Goal: Communication & Community: Answer question/provide support

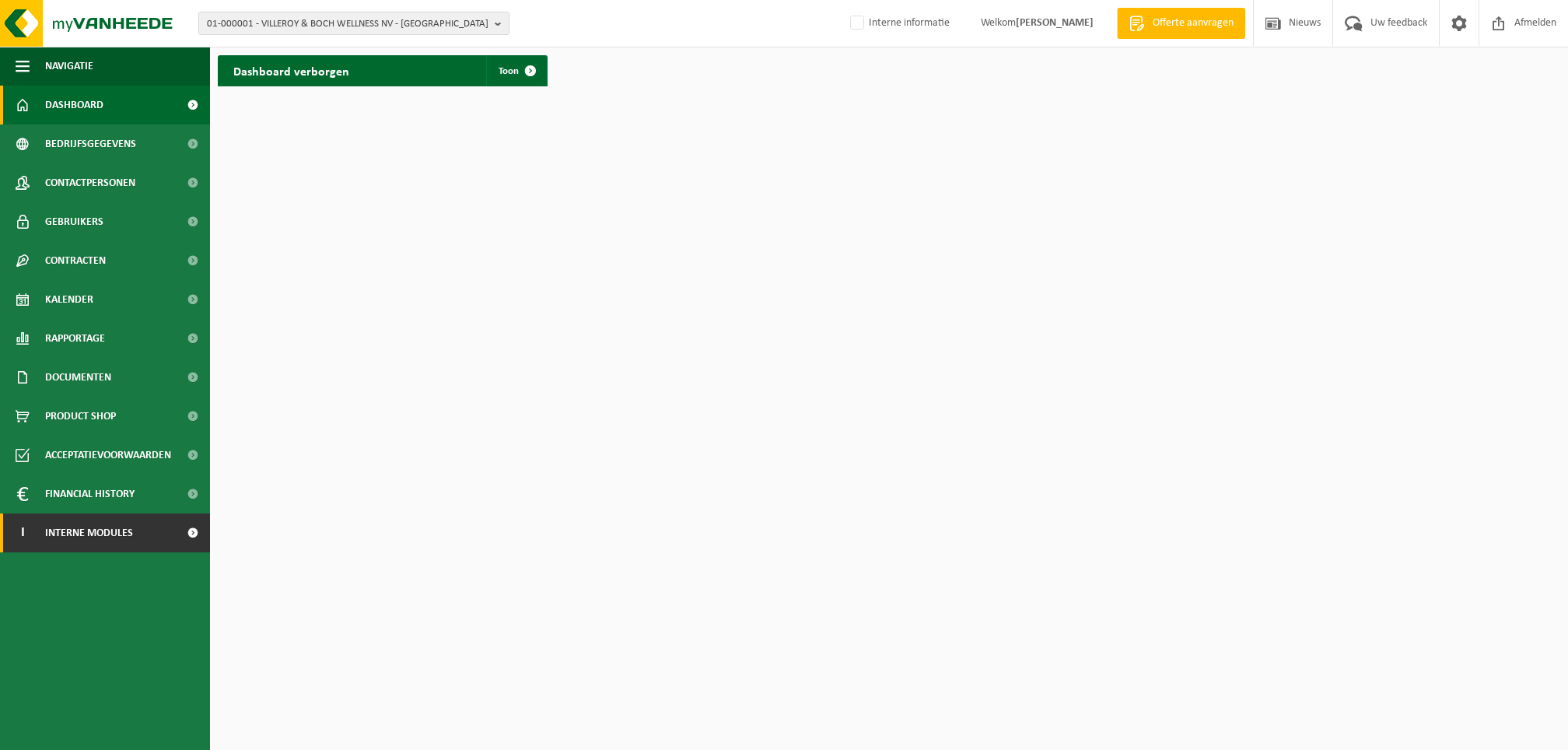
drag, startPoint x: 78, startPoint y: 536, endPoint x: 93, endPoint y: 530, distance: 16.2
click at [81, 536] on span "Interne modules" at bounding box center [89, 532] width 88 height 39
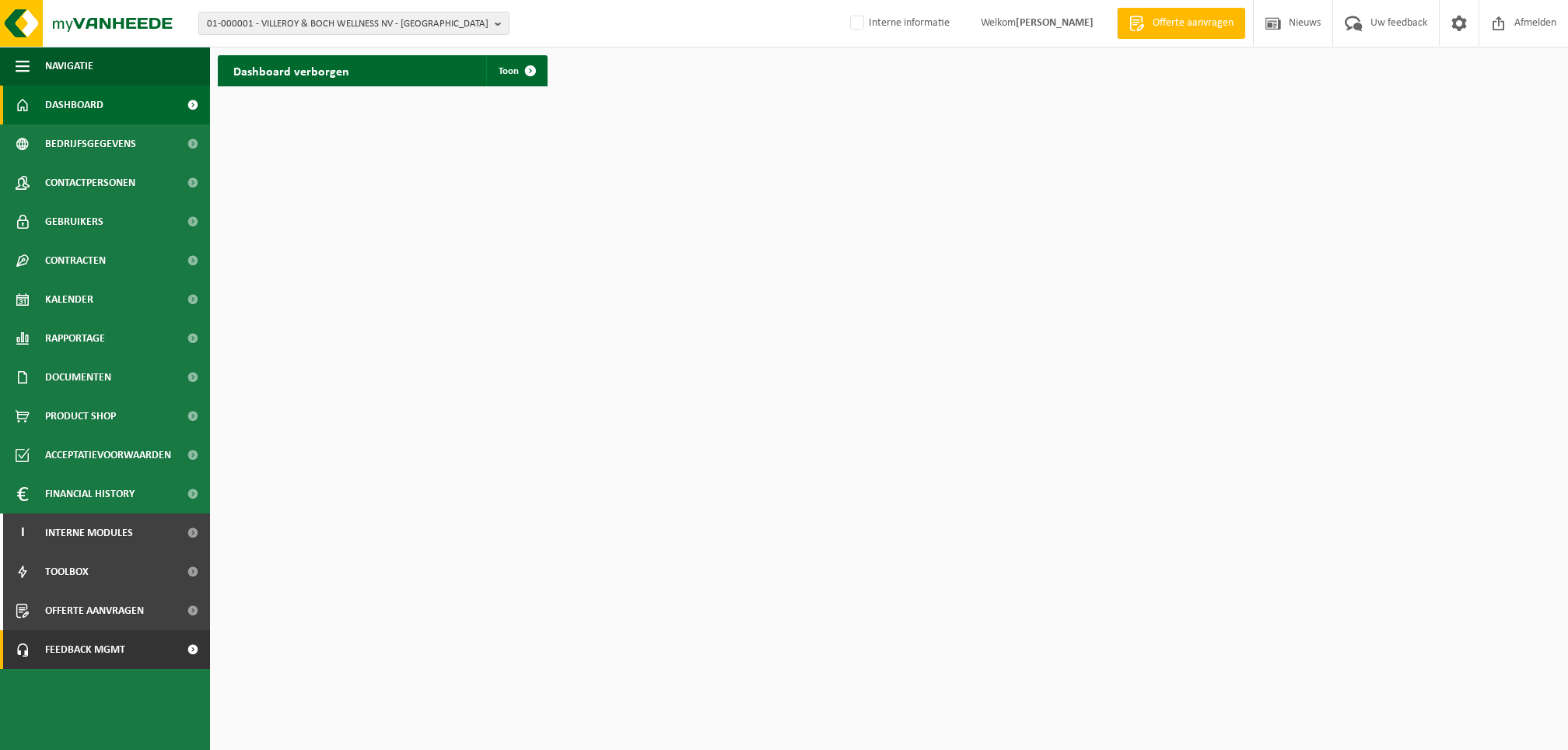
click at [97, 645] on span "Feedback MGMT" at bounding box center [85, 649] width 80 height 39
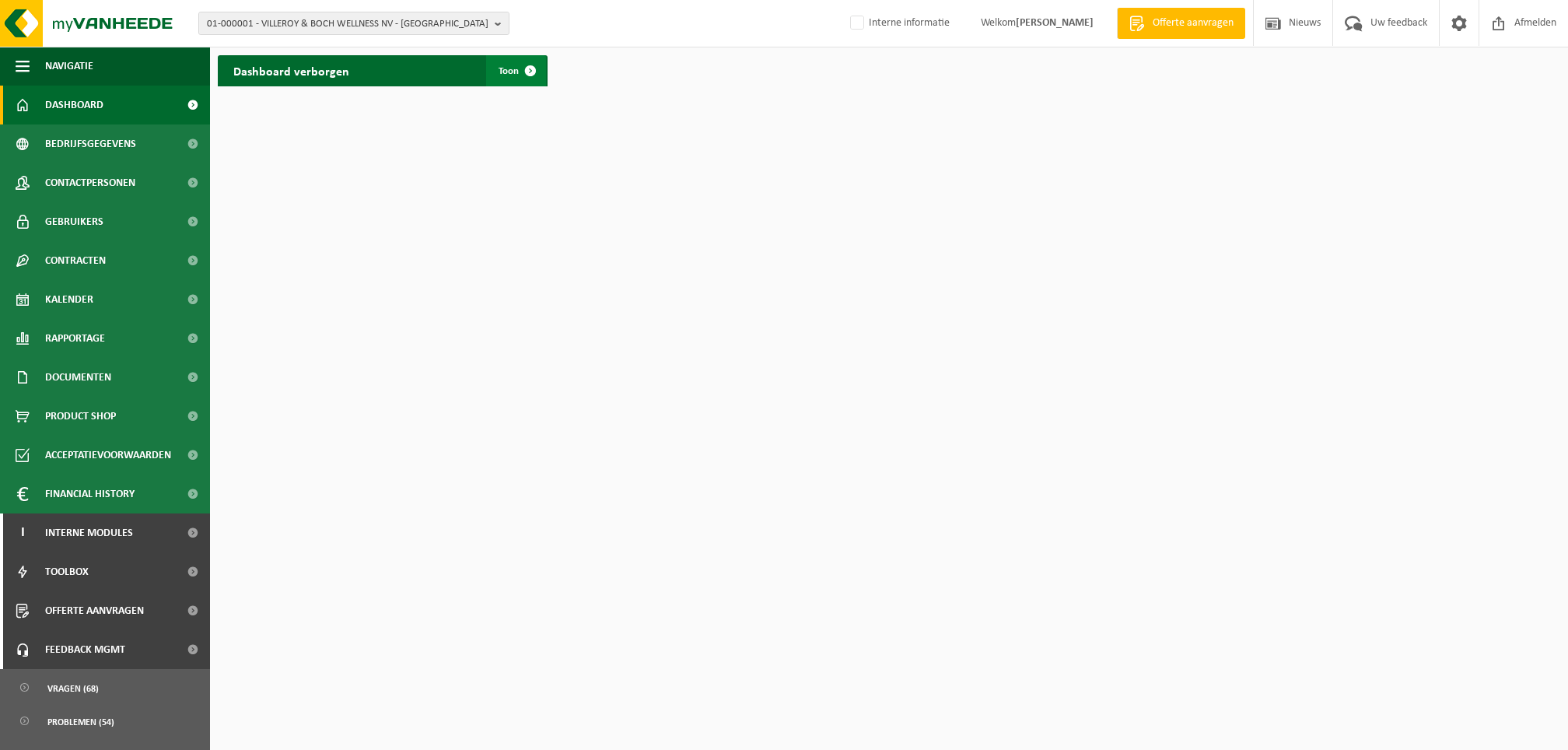
click at [520, 64] on span at bounding box center [530, 71] width 31 height 31
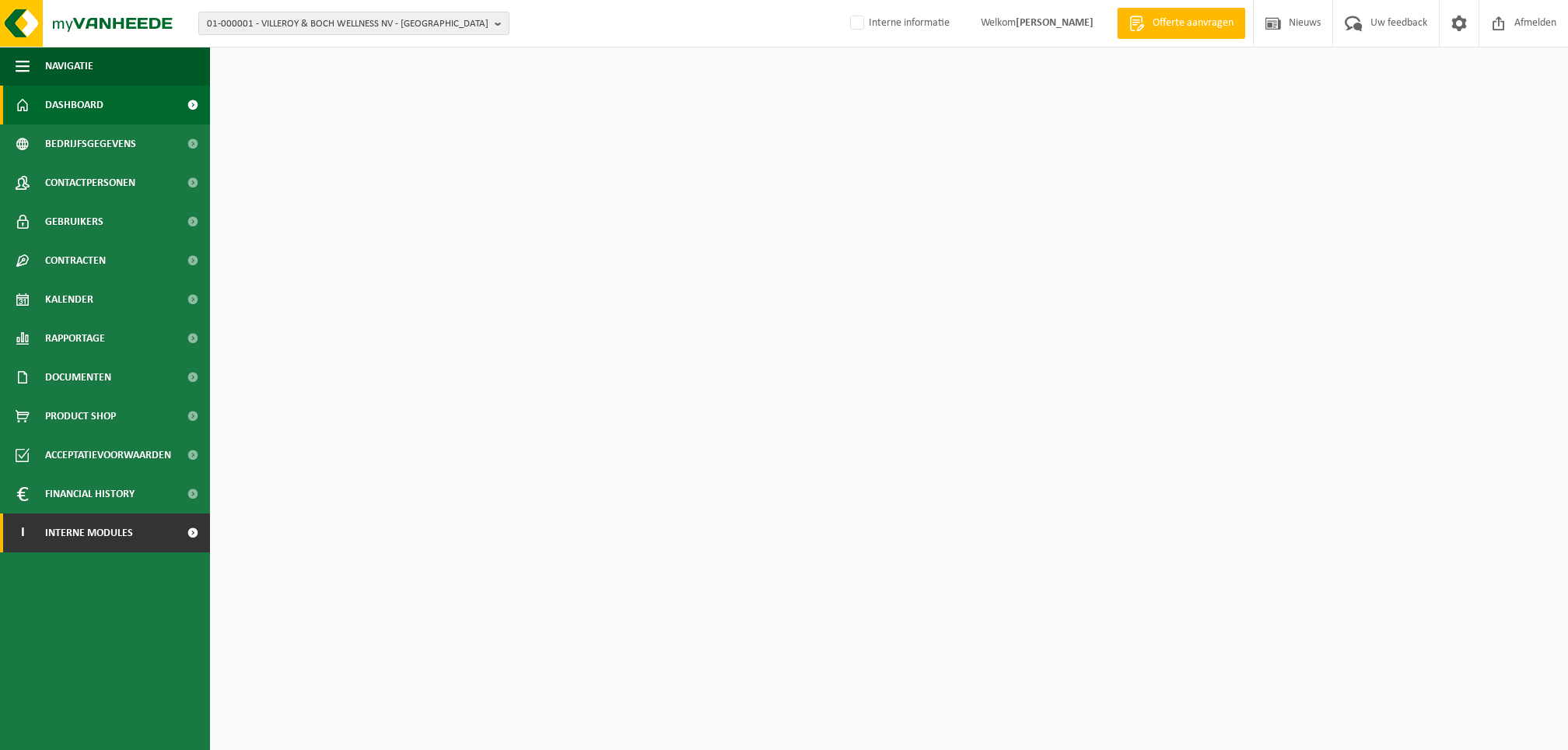
click at [107, 533] on span "Interne modules" at bounding box center [89, 532] width 88 height 39
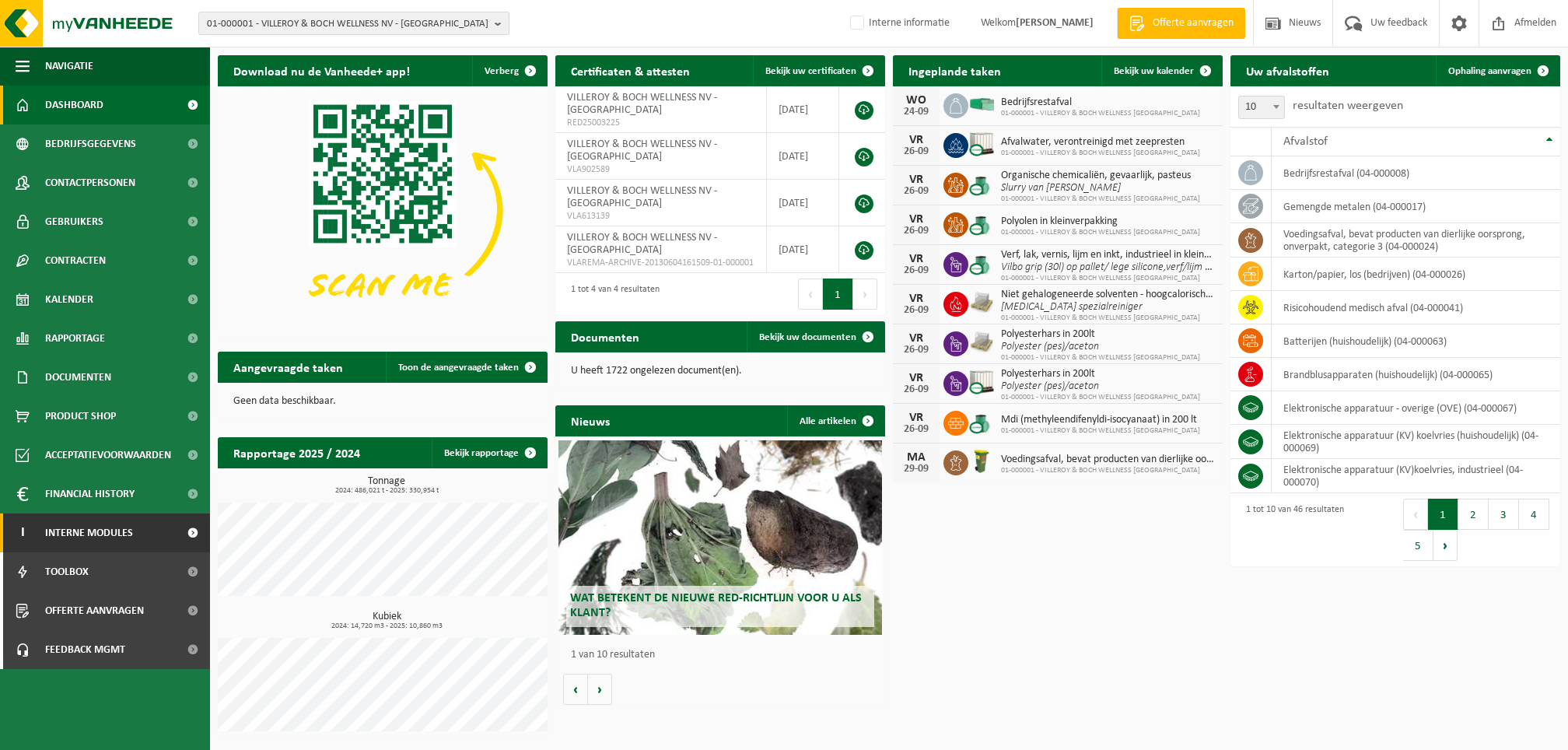
click at [122, 525] on span "Interne modules" at bounding box center [89, 532] width 88 height 39
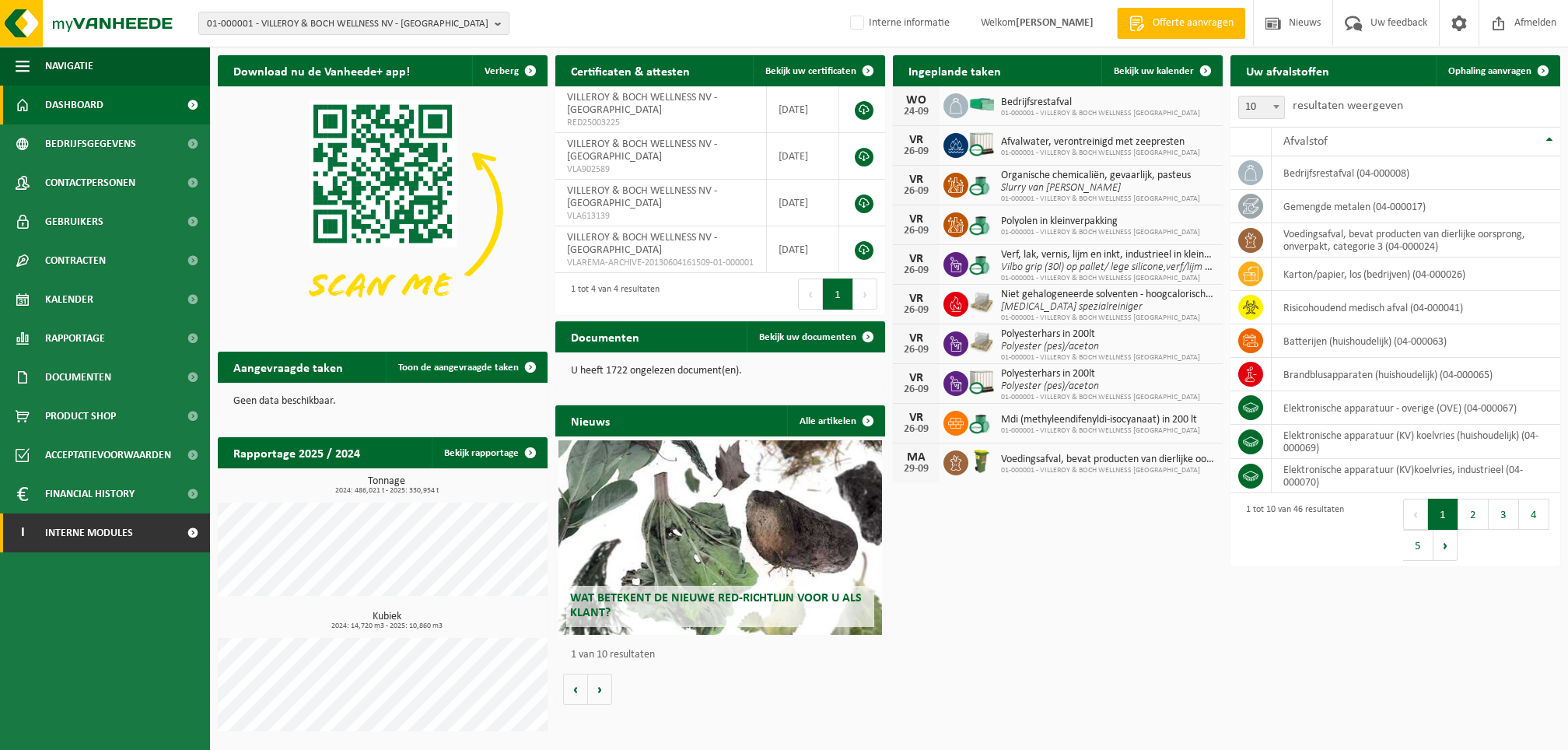
click at [118, 530] on span "Interne modules" at bounding box center [89, 532] width 88 height 39
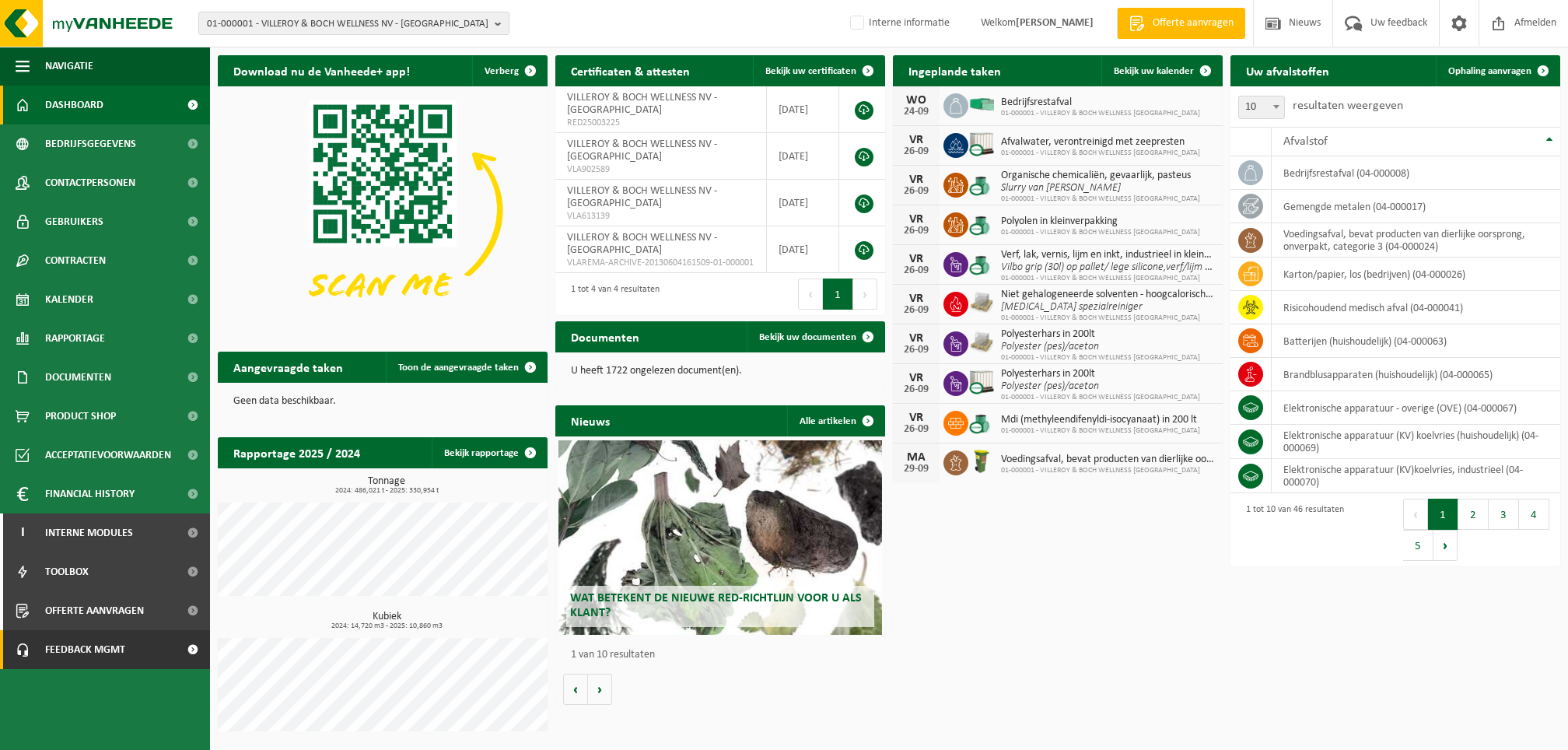
click at [113, 647] on span "Feedback MGMT" at bounding box center [85, 649] width 80 height 39
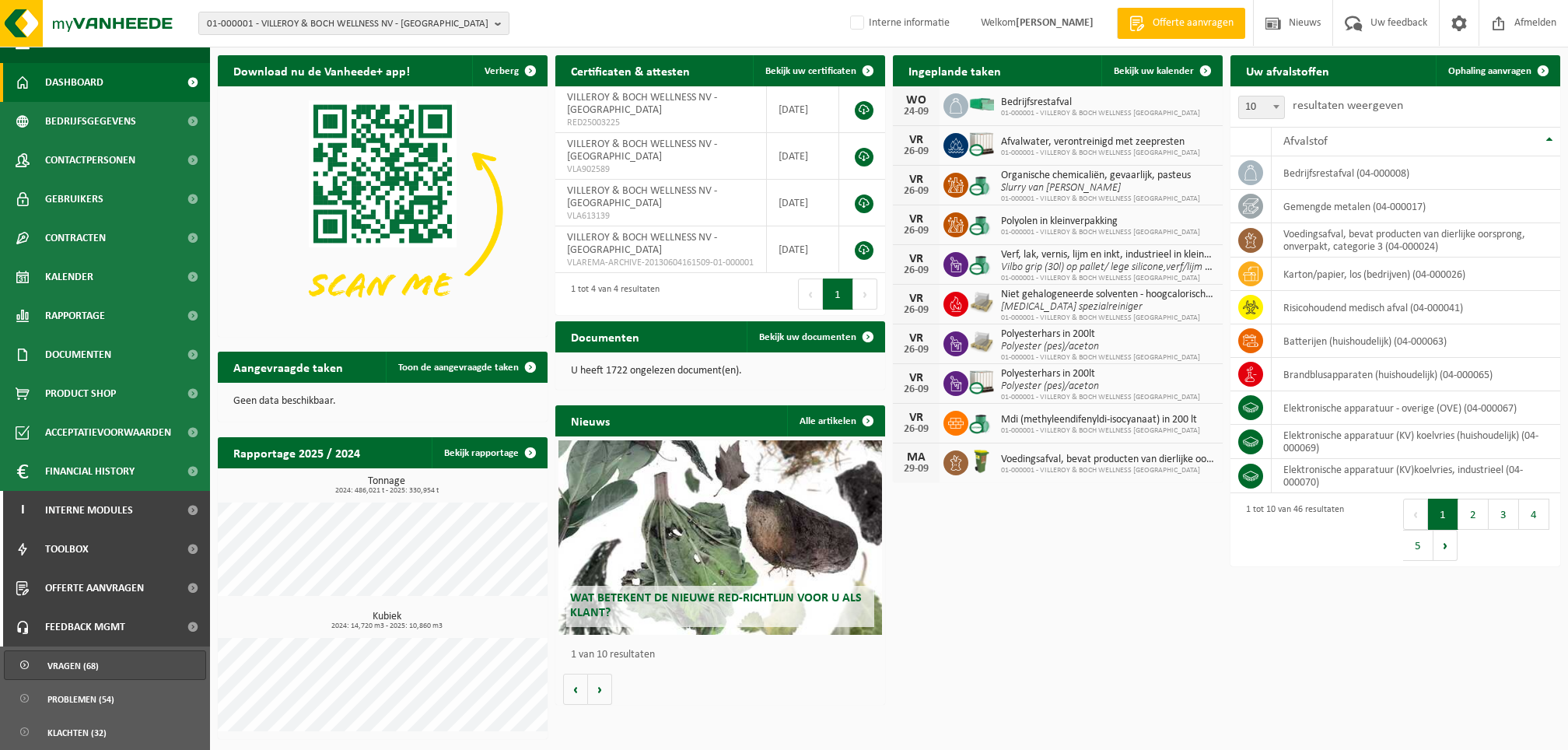
click at [72, 663] on span "Vragen (68)" at bounding box center [73, 666] width 51 height 30
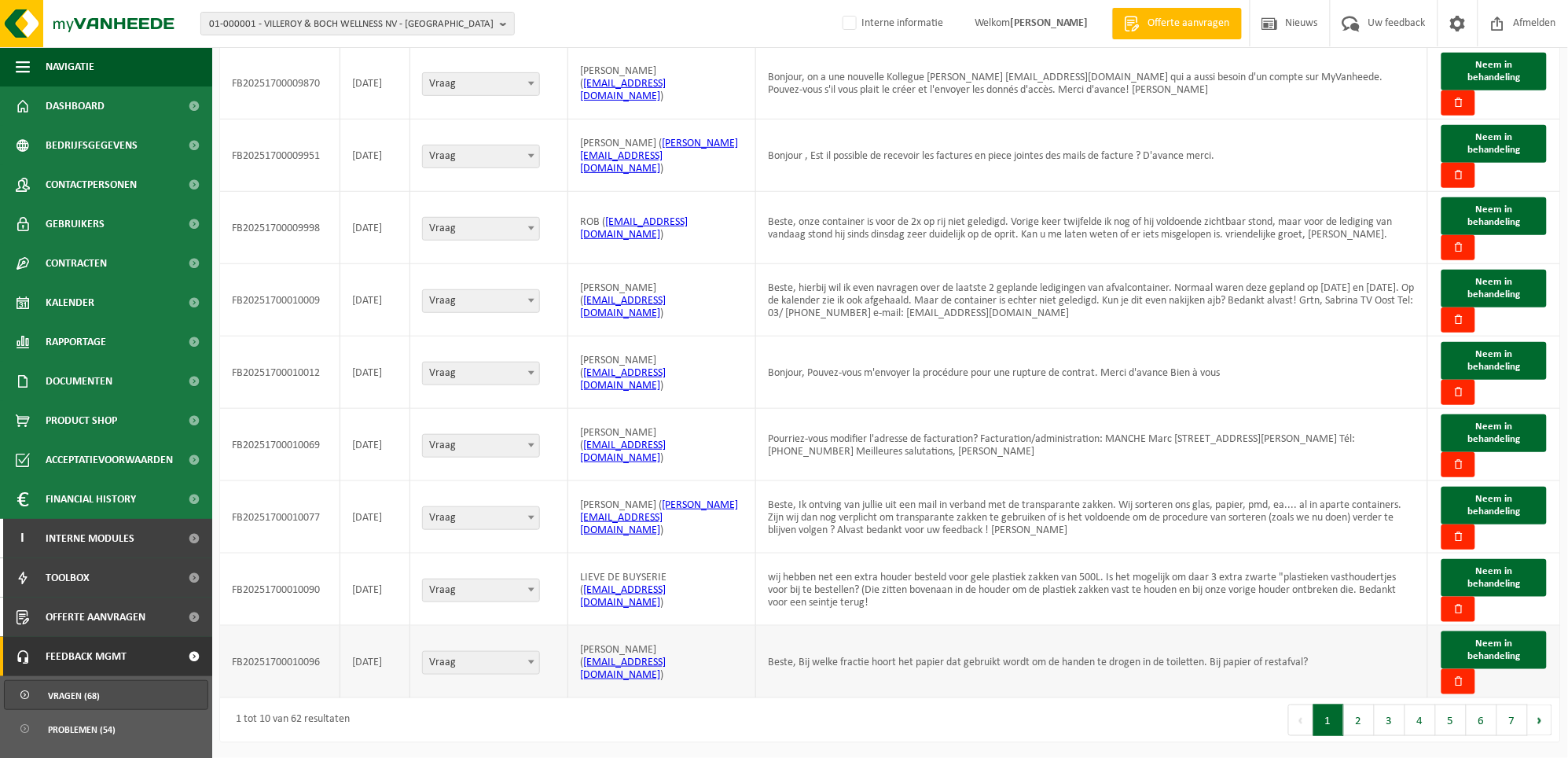
scroll to position [222, 0]
click at [1510, 723] on button "7" at bounding box center [1512, 720] width 30 height 31
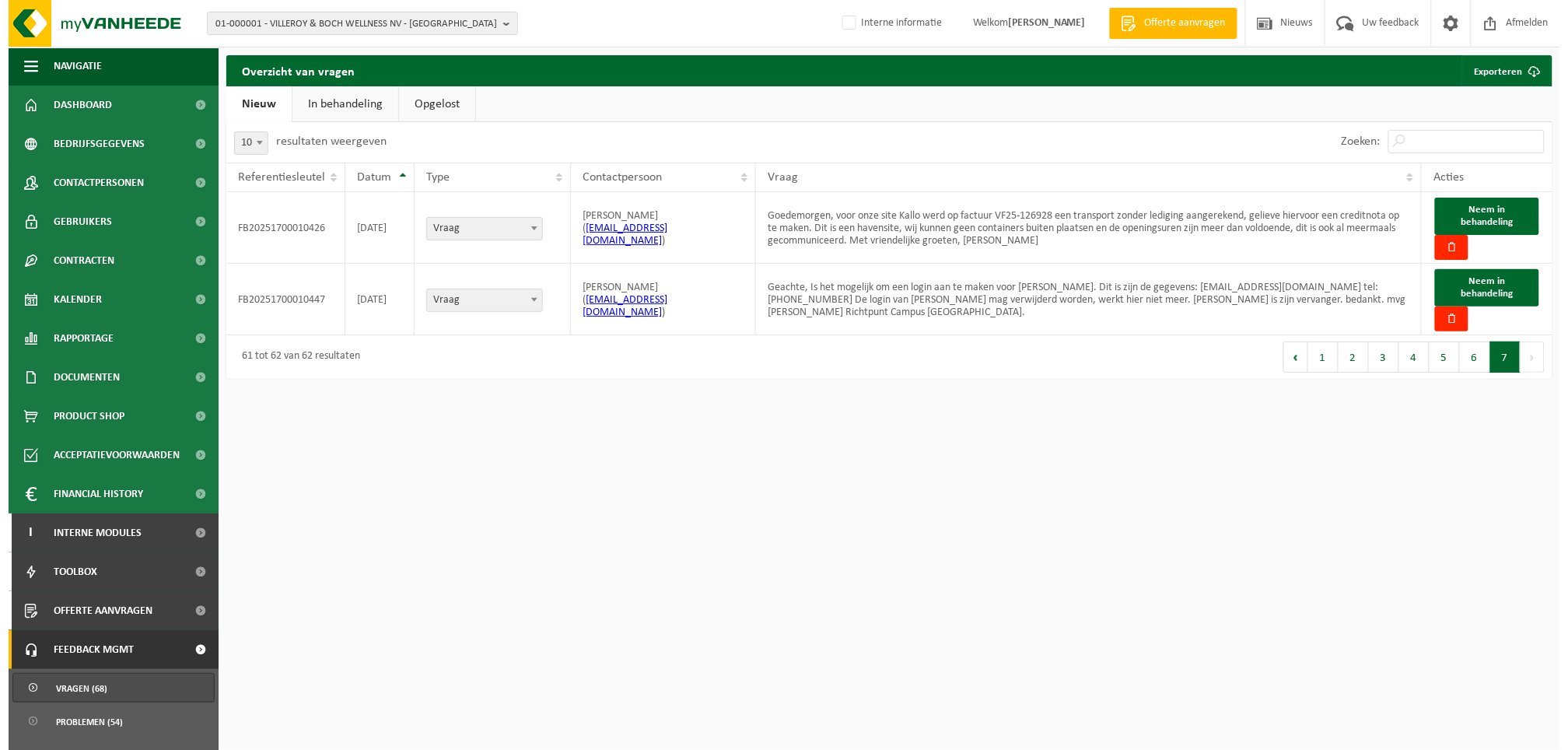
scroll to position [0, 0]
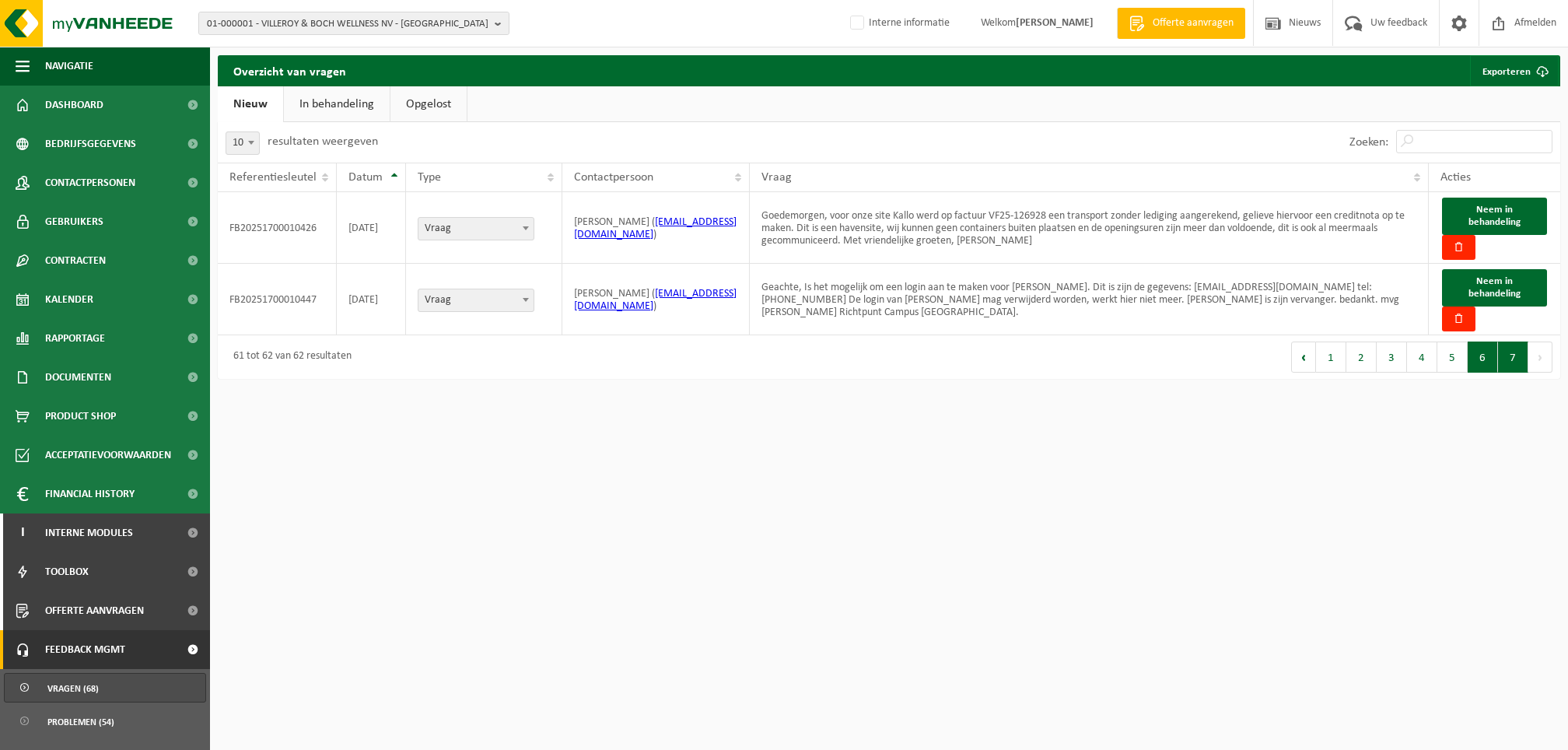
click at [1475, 360] on button "6" at bounding box center [1482, 357] width 30 height 31
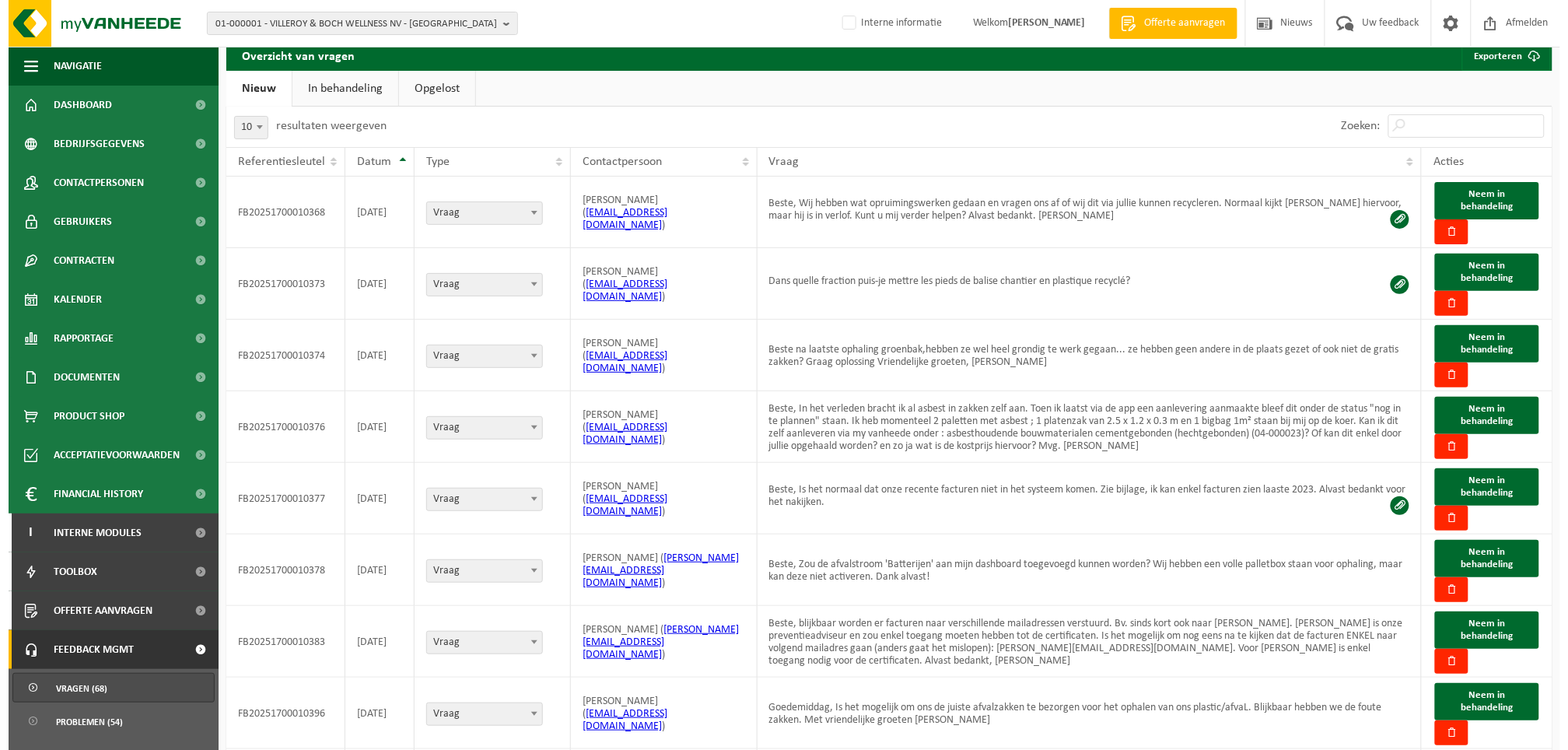
scroll to position [14, 0]
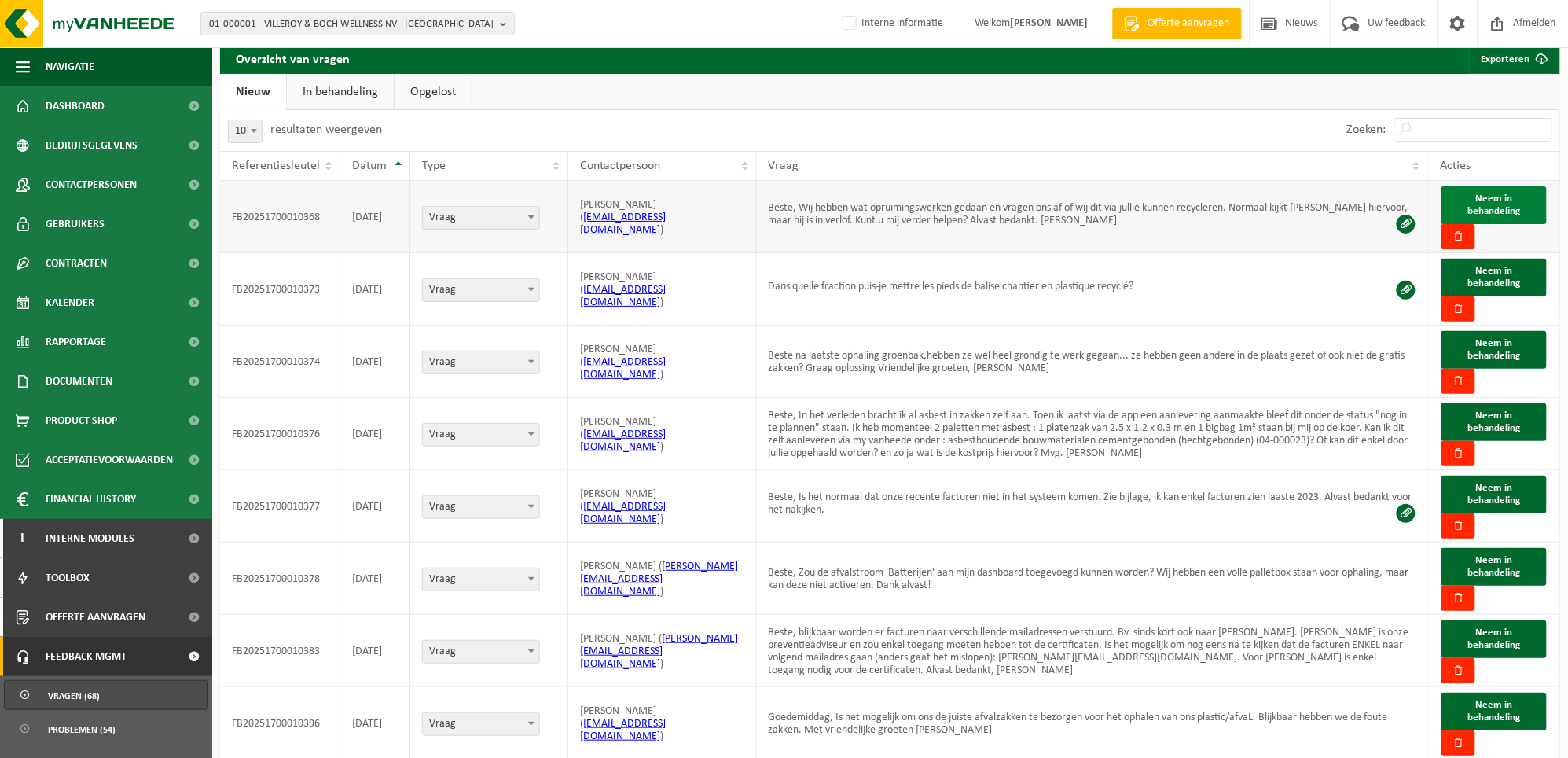
click at [1487, 195] on span "Neem in behandeling" at bounding box center [1495, 204] width 53 height 22
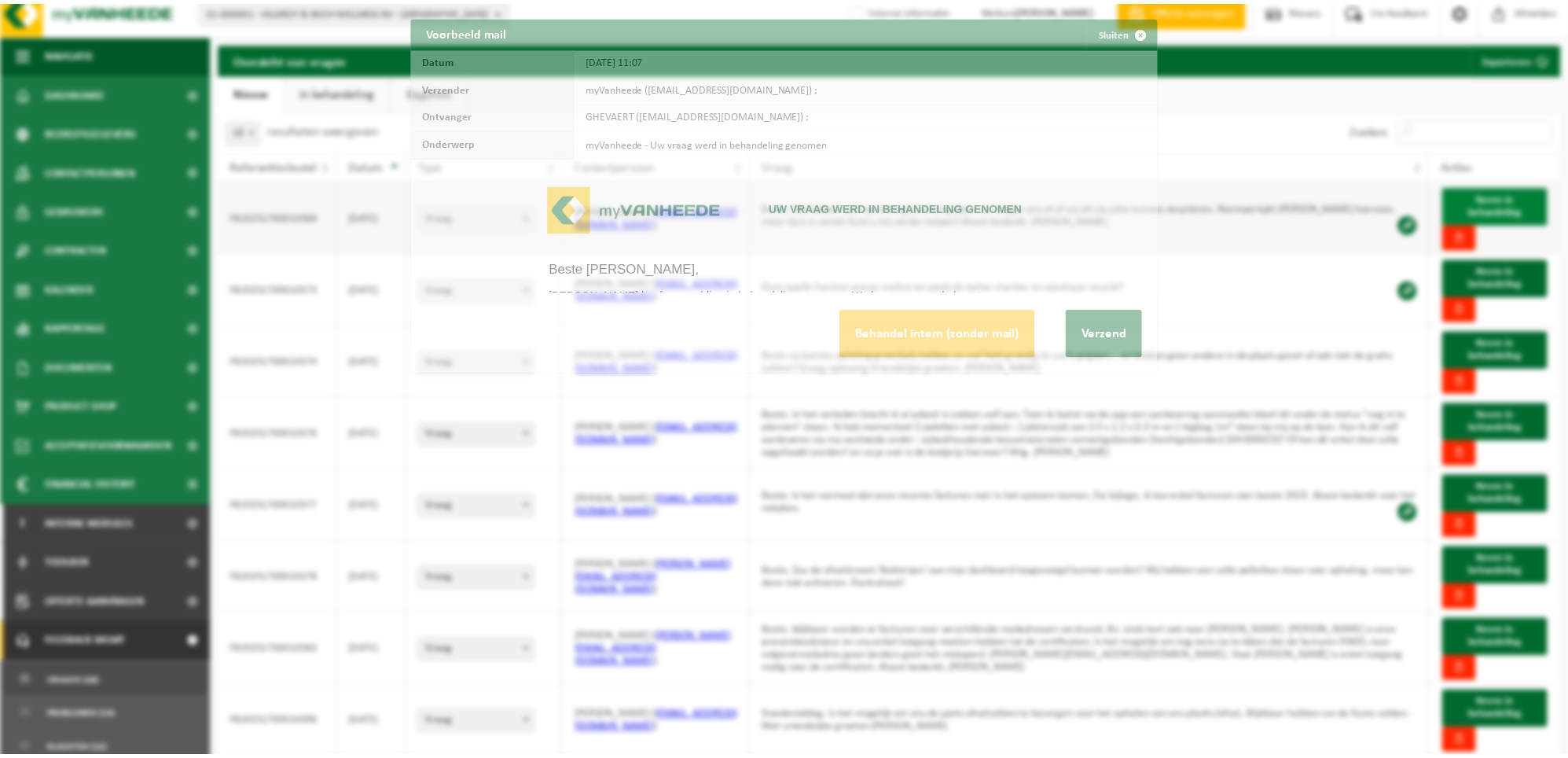
scroll to position [0, 0]
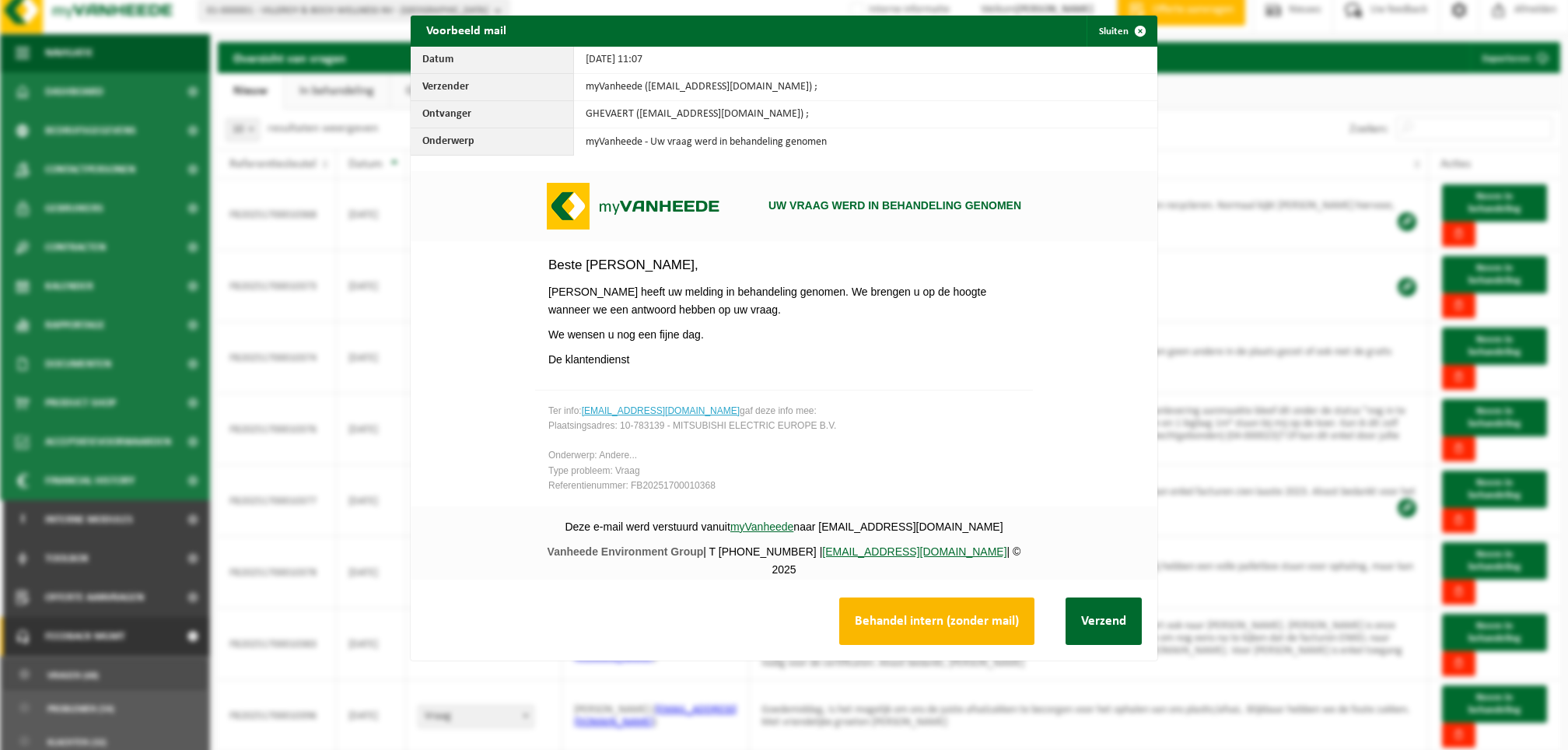
click at [926, 622] on button "Behandel intern (zonder mail)" at bounding box center [937, 620] width 196 height 47
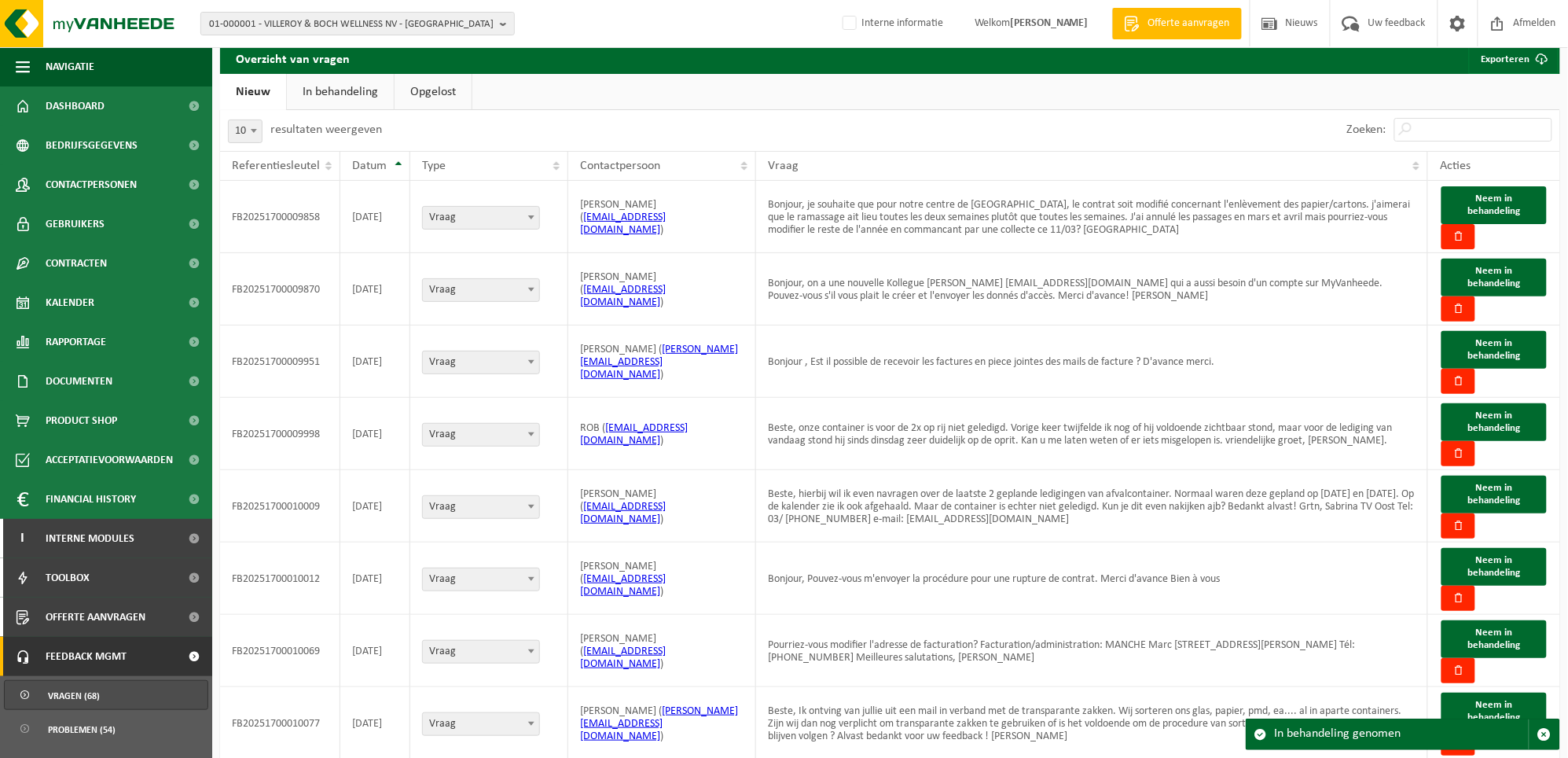
click at [354, 82] on link "In behandeling" at bounding box center [339, 92] width 107 height 36
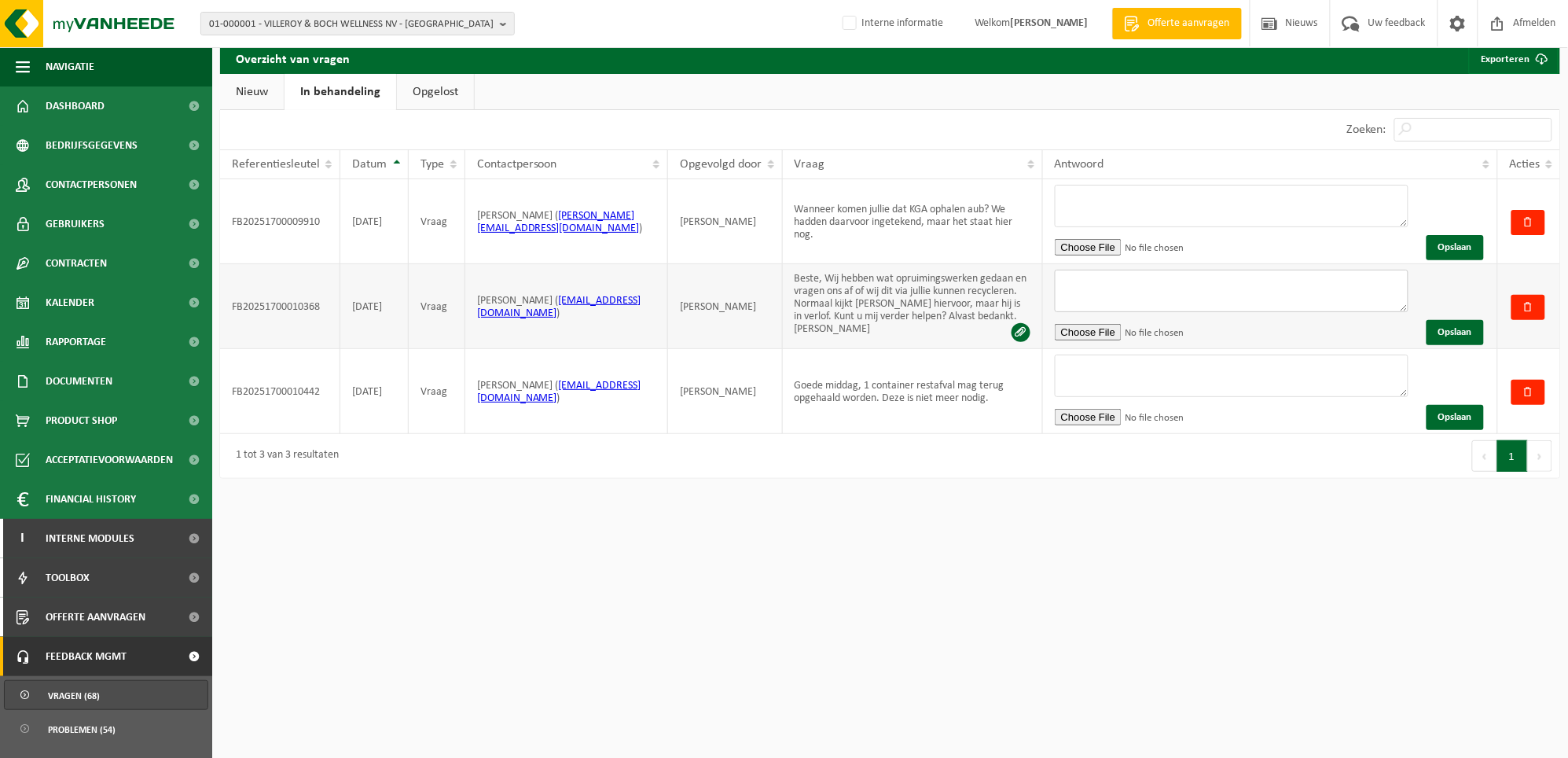
click at [1178, 297] on textarea at bounding box center [1232, 290] width 354 height 42
click at [1106, 288] on textarea at bounding box center [1232, 290] width 354 height 42
click at [1098, 281] on textarea at bounding box center [1232, 290] width 354 height 42
click at [1103, 289] on textarea at bounding box center [1232, 290] width 354 height 42
paste textarea "Bedankt voor de aanvraag via de MyVanheede. Jammer genoeg is de vraag nu pas bi…"
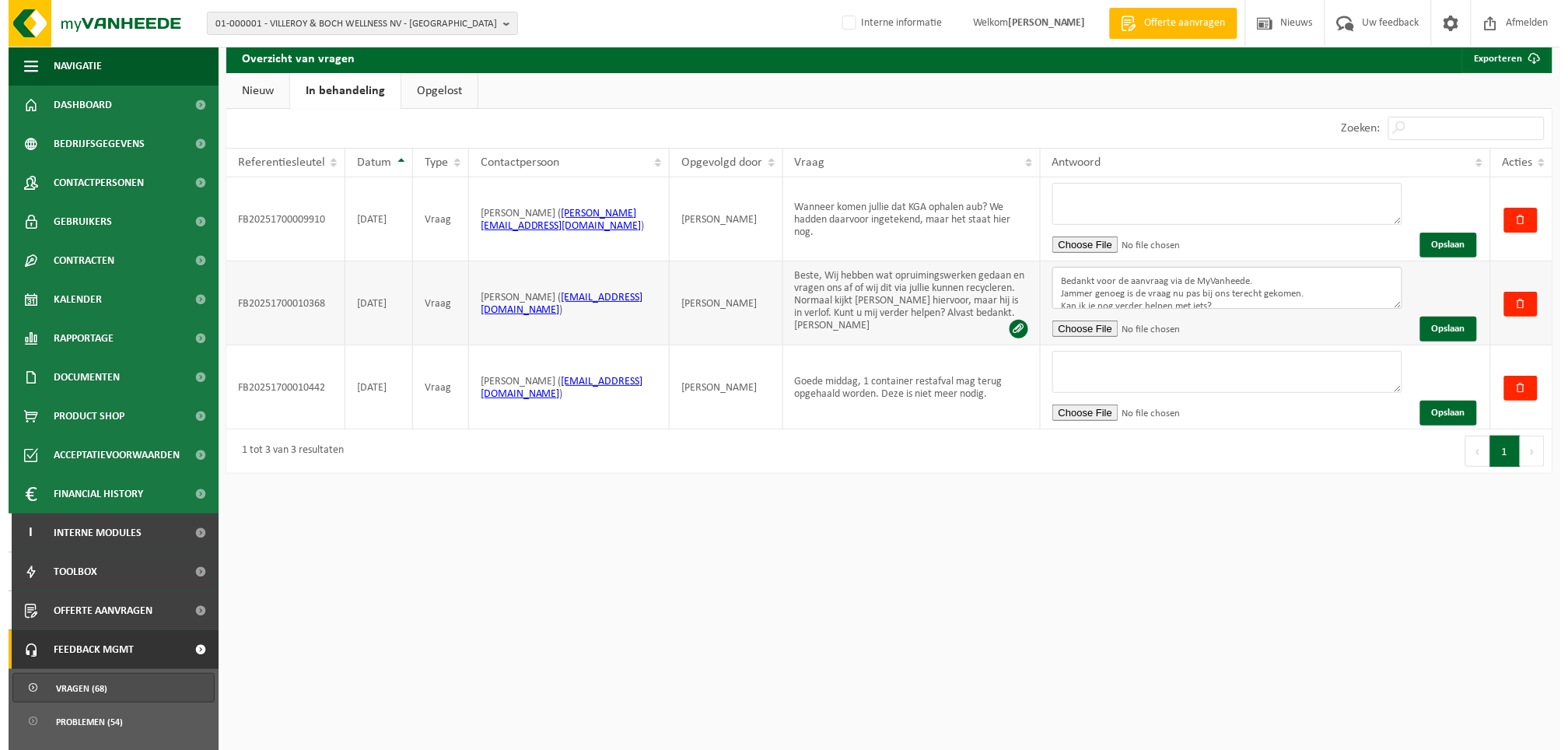
scroll to position [42, 0]
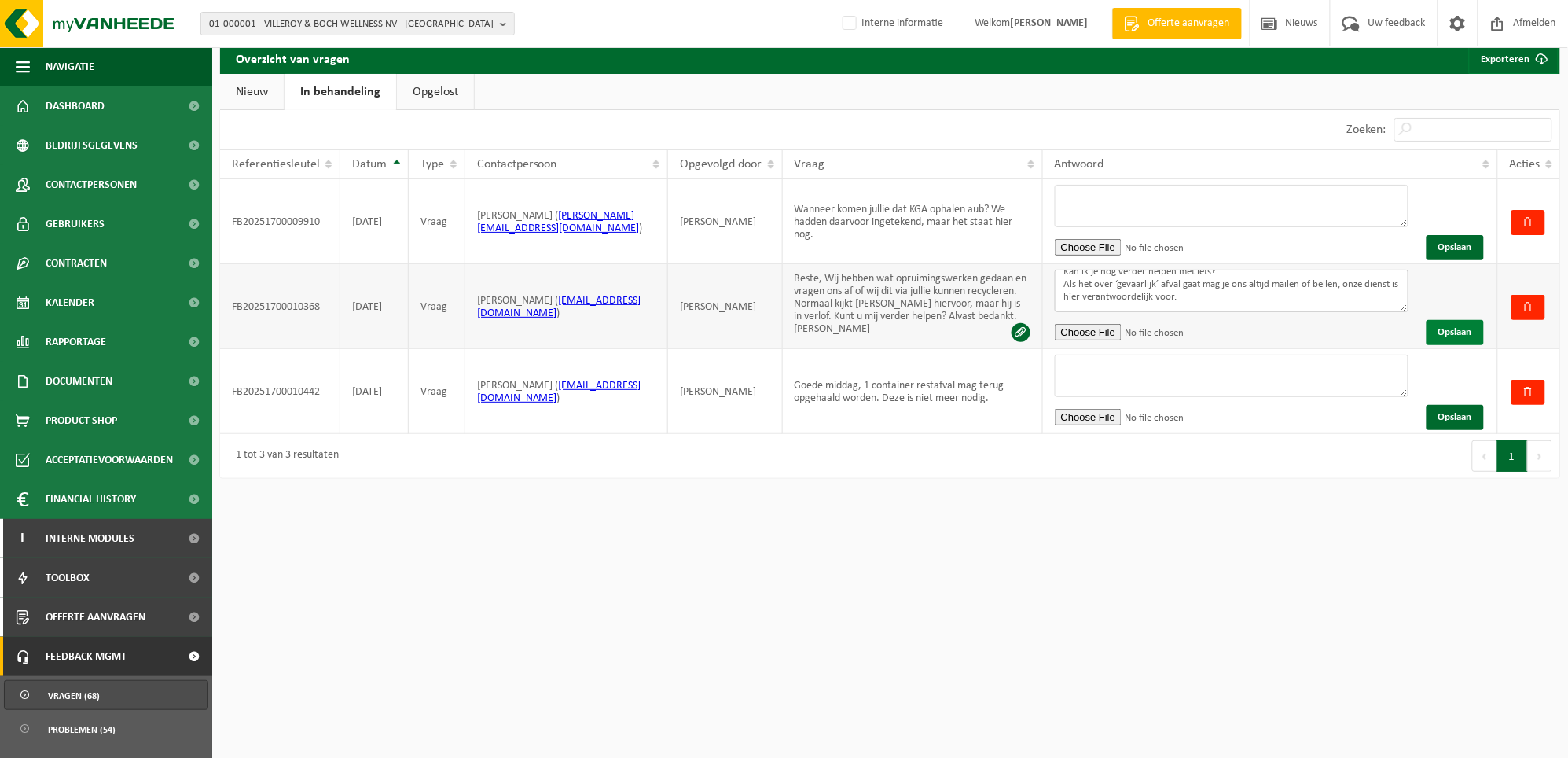
type textarea "Bedankt voor de aanvraag via de MyVanheede. Jammer genoeg is de vraag nu pas bi…"
click at [1456, 322] on button "Opslaan" at bounding box center [1455, 333] width 58 height 25
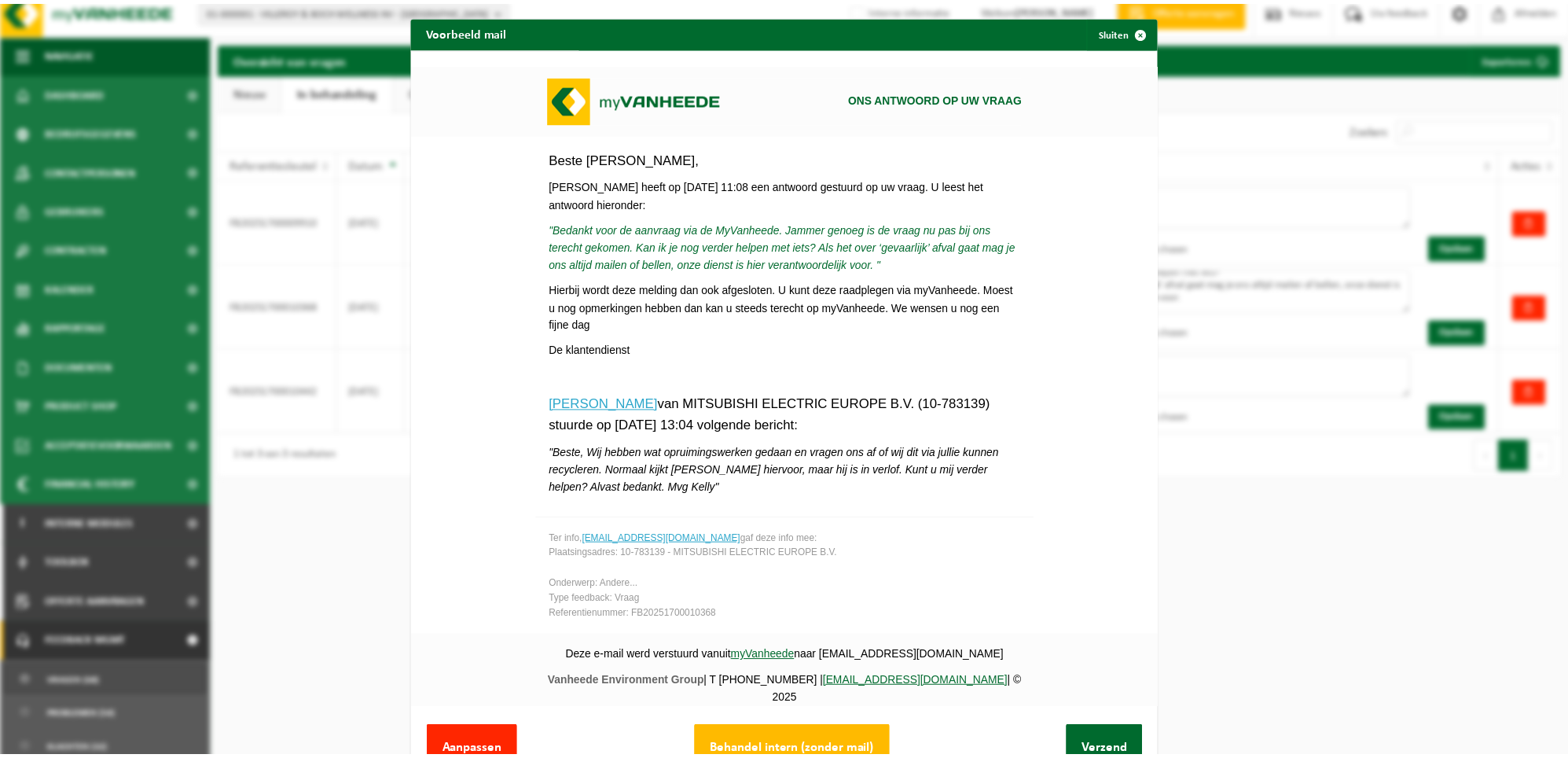
scroll to position [63, 0]
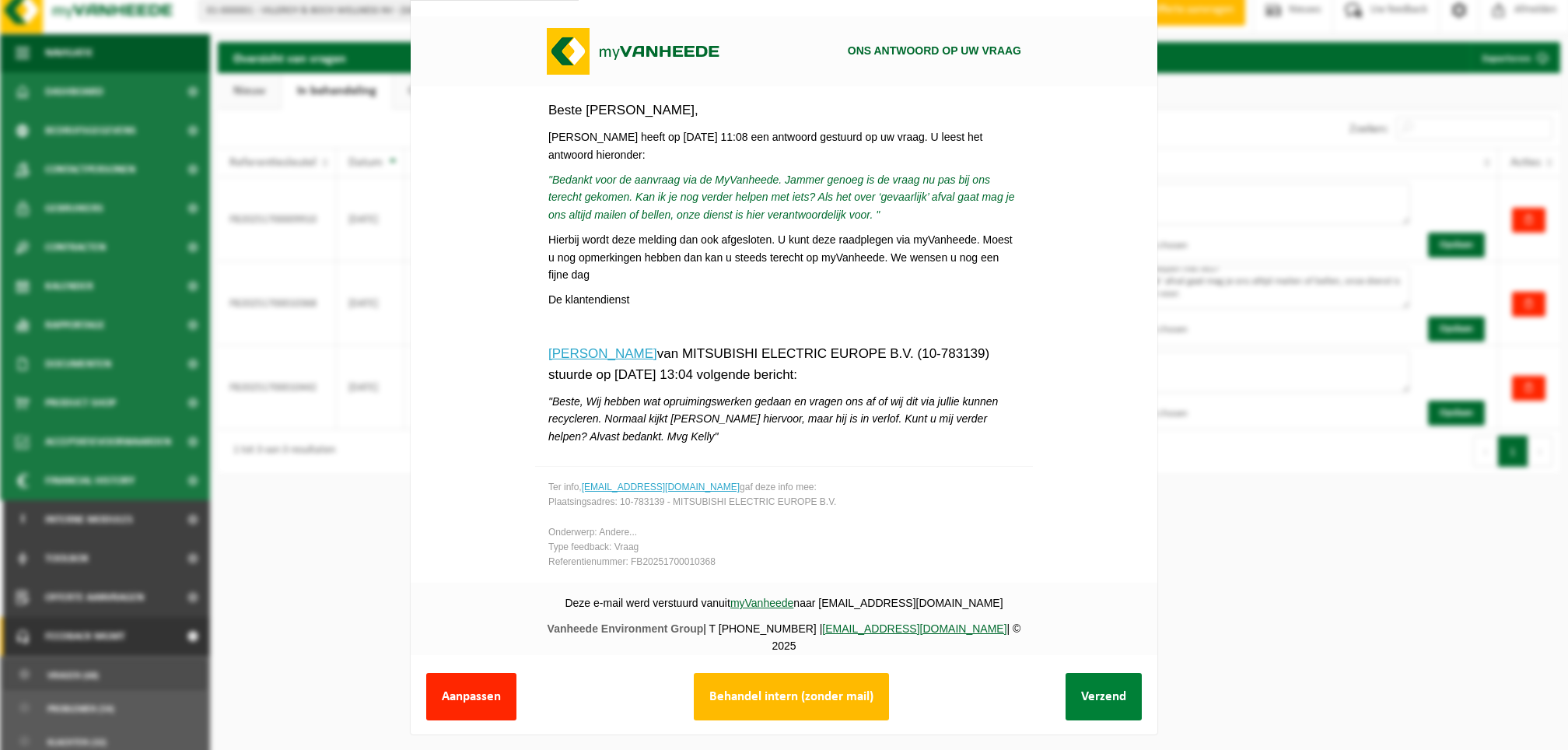
click at [1090, 674] on button "Verzend" at bounding box center [1103, 696] width 76 height 47
